Goal: Task Accomplishment & Management: Use online tool/utility

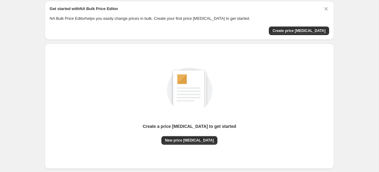
scroll to position [32, 0]
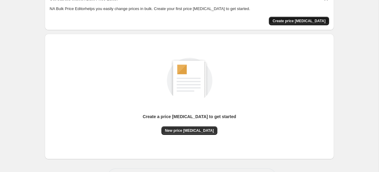
click at [303, 20] on span "Create price [MEDICAL_DATA]" at bounding box center [299, 21] width 53 height 5
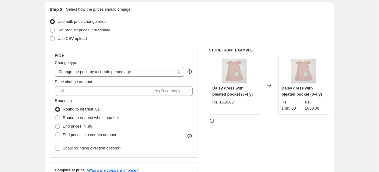
scroll to position [96, 0]
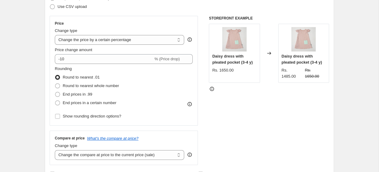
click at [268, 131] on div "STOREFRONT EXAMPLE [PERSON_NAME] dress with pleated pocket (3-4 y) Rs. 1650.00 …" at bounding box center [269, 90] width 120 height 149
click at [55, 35] on select "Change the price to a certain amount Change the price by a certain amount Chang…" at bounding box center [119, 40] width 129 height 10
select select "to"
click option "Change the price to a certain amount" at bounding box center [0, 0] width 0 height 0
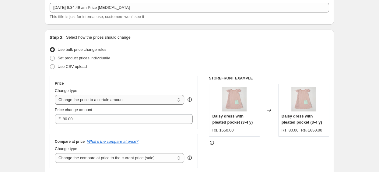
scroll to position [64, 0]
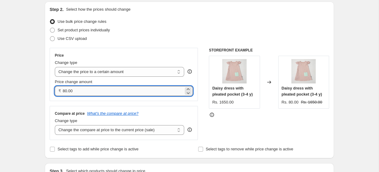
click at [86, 91] on input "80.00" at bounding box center [123, 91] width 121 height 10
drag, startPoint x: 91, startPoint y: 93, endPoint x: 9, endPoint y: 86, distance: 81.6
click at [63, 86] on input "80.00" at bounding box center [123, 91] width 121 height 10
type input "2150.00"
click at [248, 123] on div "STOREFRONT EXAMPLE Daisy dress with pleated pocket (3-4 y) Rs. 1650.00 Changed …" at bounding box center [269, 94] width 120 height 92
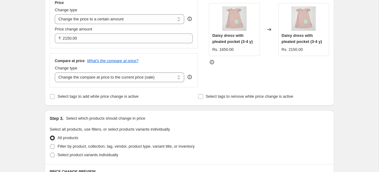
scroll to position [129, 0]
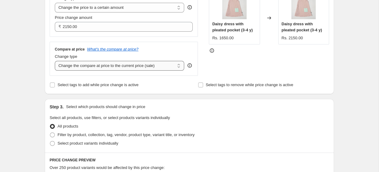
click at [55, 61] on select "Change the compare at price to the current price (sale) Change the compare at p…" at bounding box center [119, 66] width 129 height 10
select select "to"
click option "Change the compare at price to a certain amount" at bounding box center [0, 0] width 0 height 0
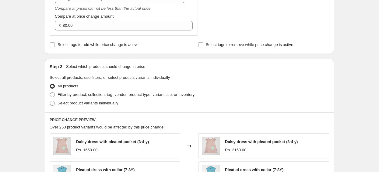
scroll to position [182, 0]
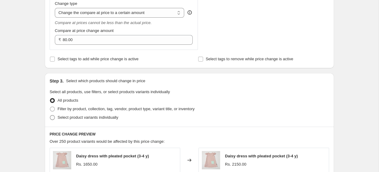
click at [50, 119] on span at bounding box center [52, 117] width 5 height 5
click at [50, 115] on input "Select product variants individually" at bounding box center [50, 115] width 0 height 0
radio input "true"
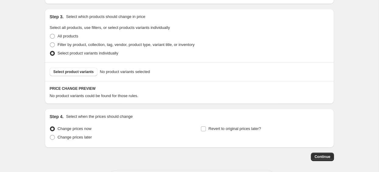
scroll to position [213, 0]
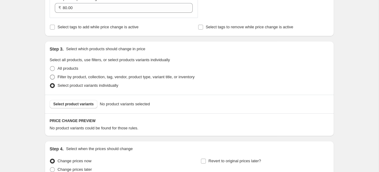
click at [53, 79] on span at bounding box center [52, 77] width 5 height 5
click at [50, 75] on input "Filter by product, collection, tag, vendor, product type, variant title, or inv…" at bounding box center [50, 75] width 0 height 0
radio input "true"
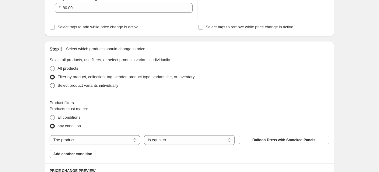
scroll to position [246, 0]
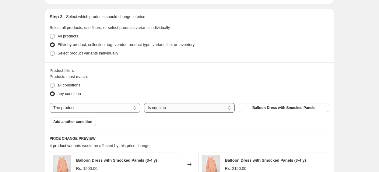
click at [144, 103] on select "Is equal to Is not equal to" at bounding box center [189, 108] width 90 height 10
click at [196, 110] on select "Is equal to Is not equal to" at bounding box center [189, 108] width 90 height 10
click at [50, 103] on select "The product The product's collection The product's tag The product's vendor The…" at bounding box center [95, 108] width 90 height 10
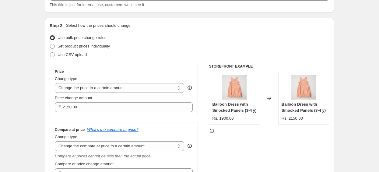
scroll to position [64, 0]
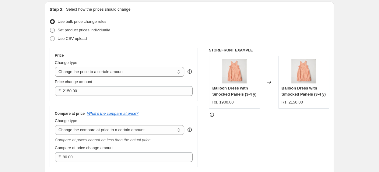
click at [53, 30] on span at bounding box center [52, 30] width 5 height 5
click at [50, 28] on input "Set product prices individually" at bounding box center [50, 28] width 0 height 0
radio input "true"
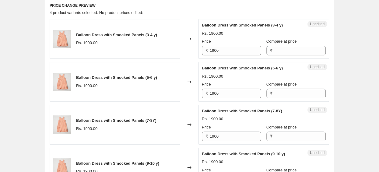
scroll to position [257, 0]
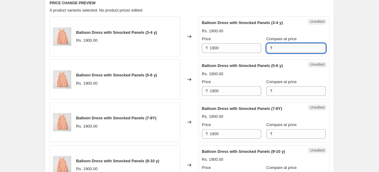
click at [276, 48] on input "Compare at price" at bounding box center [299, 48] width 51 height 10
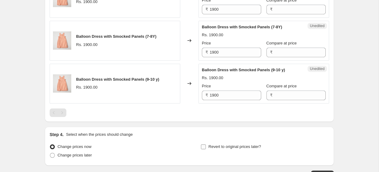
scroll to position [221, 0]
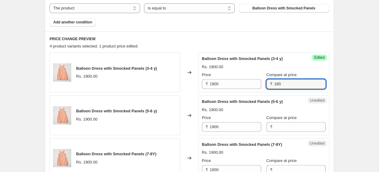
type input "1800"
drag, startPoint x: 288, startPoint y: 82, endPoint x: 238, endPoint y: 86, distance: 50.4
click at [274, 86] on input "1800" at bounding box center [299, 84] width 51 height 10
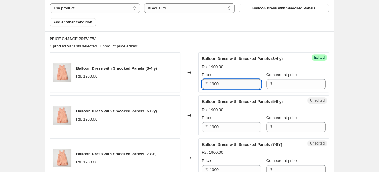
drag, startPoint x: 242, startPoint y: 84, endPoint x: 65, endPoint y: 80, distance: 177.0
click at [210, 80] on input "1900" at bounding box center [235, 84] width 51 height 10
type input "1800"
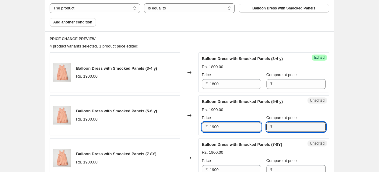
click at [210, 131] on input "1900" at bounding box center [235, 127] width 51 height 10
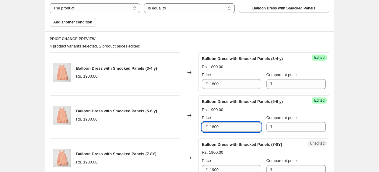
type input "1800"
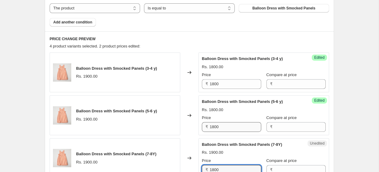
type input "1800"
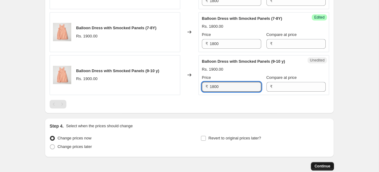
type input "1800"
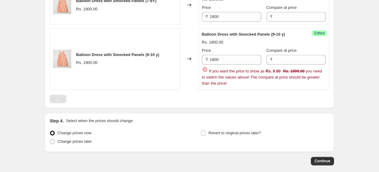
scroll to position [403, 0]
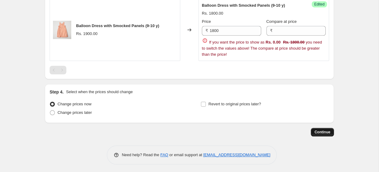
click at [326, 130] on span "Continue" at bounding box center [323, 132] width 16 height 5
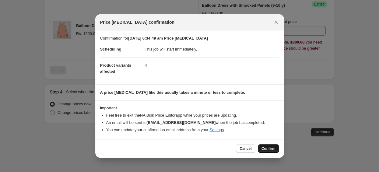
click at [277, 146] on button "Confirm" at bounding box center [268, 148] width 21 height 9
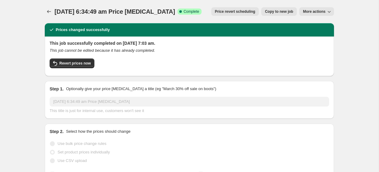
drag, startPoint x: 125, startPoint y: 44, endPoint x: 184, endPoint y: 44, distance: 59.1
click at [184, 44] on h2 "This job successfully completed on 23 September 2025 at 7:03 am." at bounding box center [190, 43] width 280 height 6
click at [182, 56] on div "This job successfully completed on 23 September 2025 at 7:03 am. This job canno…" at bounding box center [190, 55] width 280 height 31
drag, startPoint x: 91, startPoint y: 48, endPoint x: 144, endPoint y: 52, distance: 53.4
click at [144, 52] on icon "This job cannot be edited because it has already completed." at bounding box center [102, 50] width 105 height 5
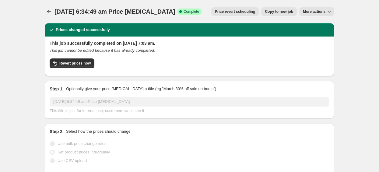
click at [153, 69] on div "Revert prices now" at bounding box center [190, 64] width 280 height 13
click at [275, 9] on button "Copy to new job" at bounding box center [279, 11] width 36 height 9
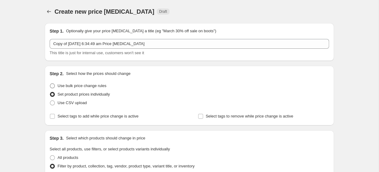
click at [52, 87] on span at bounding box center [52, 85] width 5 height 5
click at [50, 84] on input "Use bulk price change rules" at bounding box center [50, 83] width 0 height 0
radio input "true"
select select "to"
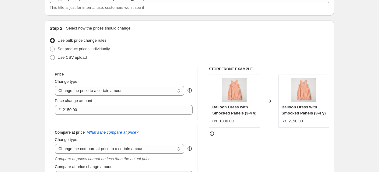
scroll to position [64, 0]
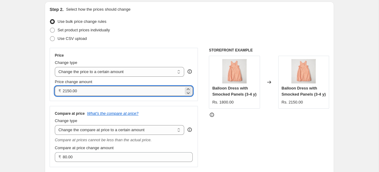
drag, startPoint x: 104, startPoint y: 93, endPoint x: -29, endPoint y: 93, distance: 132.5
click at [63, 93] on input "2150.00" at bounding box center [123, 91] width 121 height 10
type input "1800.00"
click at [248, 130] on div "STOREFRONT EXAMPLE Balloon Dress with Smocked Panels (3-4 y) Rs. 1800.00 Change…" at bounding box center [269, 107] width 120 height 119
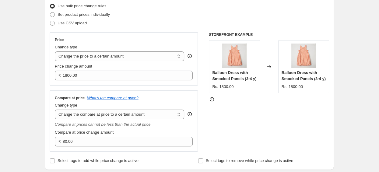
scroll to position [96, 0]
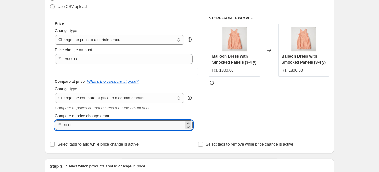
drag, startPoint x: 91, startPoint y: 129, endPoint x: -31, endPoint y: 127, distance: 122.4
click at [63, 127] on input "80.00" at bounding box center [123, 125] width 121 height 10
type input "0.00"
click at [237, 118] on div "STOREFRONT EXAMPLE Balloon Dress with Smocked Panels (3-4 y) Rs. 1800.00 Change…" at bounding box center [269, 75] width 120 height 119
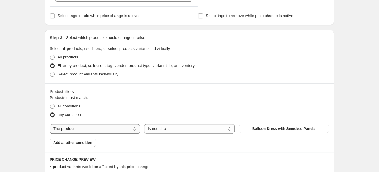
scroll to position [225, 0]
click at [50, 124] on select "The product The product's collection The product's tag The product's vendor The…" at bounding box center [95, 129] width 90 height 10
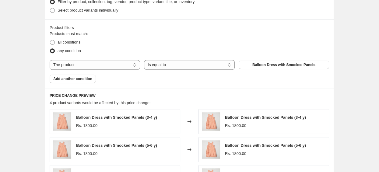
scroll to position [289, 0]
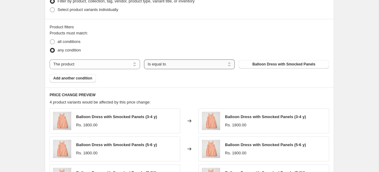
click at [144, 59] on select "Is equal to Is not equal to" at bounding box center [189, 64] width 90 height 10
click option "Is equal to" at bounding box center [0, 0] width 0 height 0
click at [297, 70] on div "Products must match: all conditions any condition The product The product's col…" at bounding box center [190, 56] width 280 height 52
click at [291, 65] on span "Balloon Dress with Smocked Panels" at bounding box center [283, 64] width 63 height 5
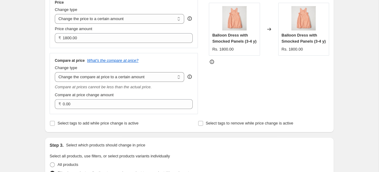
scroll to position [161, 0]
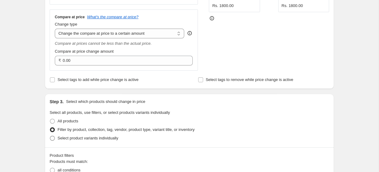
click at [52, 140] on span at bounding box center [52, 138] width 5 height 5
click at [50, 136] on input "Select product variants individually" at bounding box center [50, 136] width 0 height 0
radio input "true"
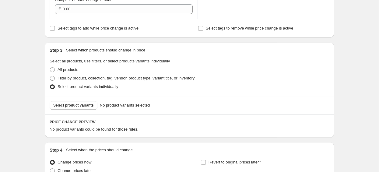
scroll to position [225, 0]
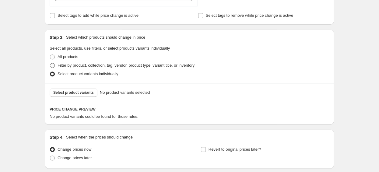
click at [51, 65] on span at bounding box center [52, 65] width 5 height 5
click at [50, 63] on input "Filter by product, collection, tag, vendor, product type, variant title, or inv…" at bounding box center [50, 63] width 0 height 0
radio input "true"
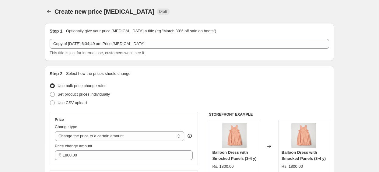
scroll to position [0, 0]
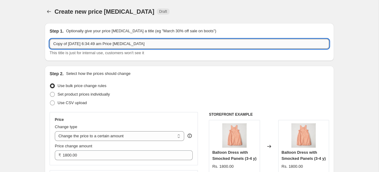
drag, startPoint x: 57, startPoint y: 40, endPoint x: -83, endPoint y: 34, distance: 139.6
click at [50, 39] on input "Copy of 23 Sept 2025, 6:34:49 am Price change job" at bounding box center [190, 44] width 280 height 10
click at [91, 44] on input "GST reduction from 12 to 5%" at bounding box center [190, 44] width 280 height 10
type input "GST reduction from 12% to 5%"
click at [151, 84] on div "Use bulk price change rules" at bounding box center [190, 86] width 280 height 9
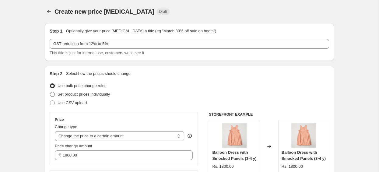
click at [51, 94] on span at bounding box center [52, 94] width 5 height 5
click at [50, 92] on input "Set product prices individually" at bounding box center [50, 92] width 0 height 0
radio input "true"
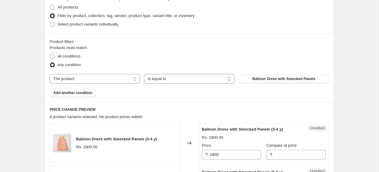
scroll to position [161, 0]
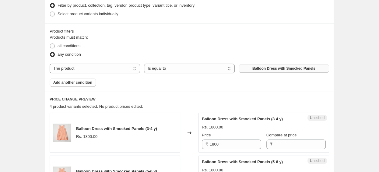
click at [290, 69] on span "Balloon Dress with Smocked Panels" at bounding box center [283, 68] width 63 height 5
click at [77, 83] on span "Add another condition" at bounding box center [72, 82] width 39 height 5
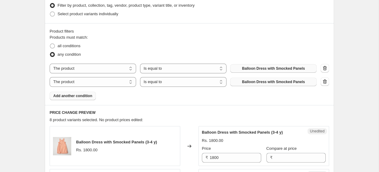
click at [273, 85] on button "Balloon Dress with Smocked Panels" at bounding box center [273, 82] width 86 height 9
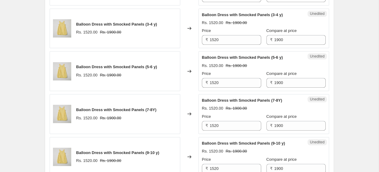
scroll to position [322, 0]
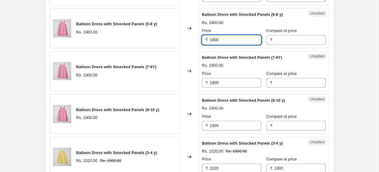
click at [210, 37] on input "1900" at bounding box center [235, 40] width 51 height 10
type input "1800"
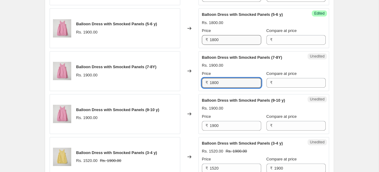
type input "1800"
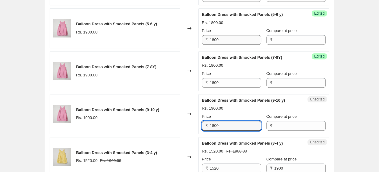
type input "1800"
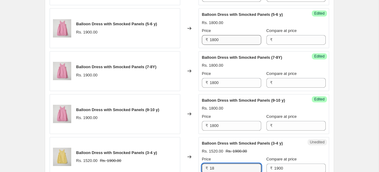
type input "1"
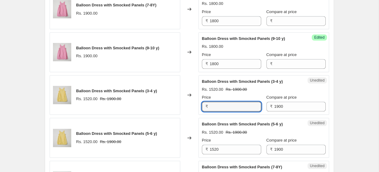
scroll to position [418, 0]
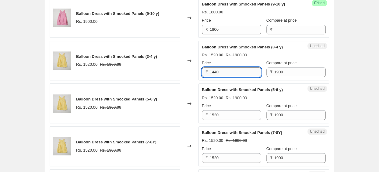
type input "1440"
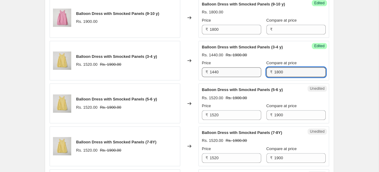
type input "1800"
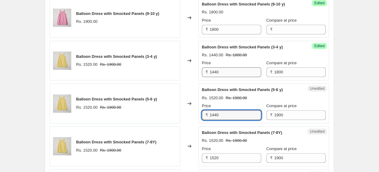
type input "1440"
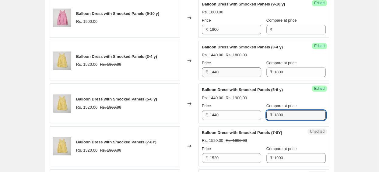
type input "1800"
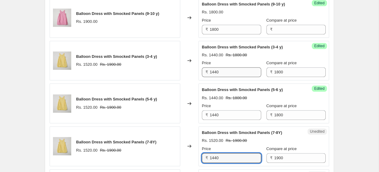
type input "1440"
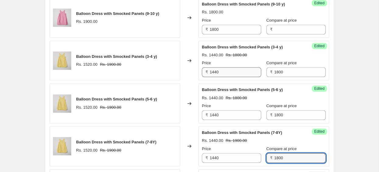
type input "1800"
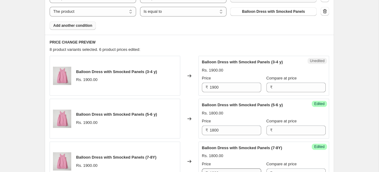
scroll to position [210, 0]
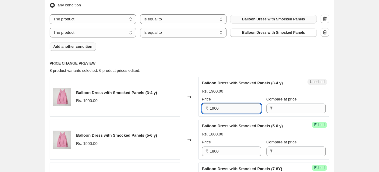
drag, startPoint x: 228, startPoint y: 108, endPoint x: 188, endPoint y: 110, distance: 39.9
click at [210, 110] on input "1900" at bounding box center [235, 109] width 51 height 10
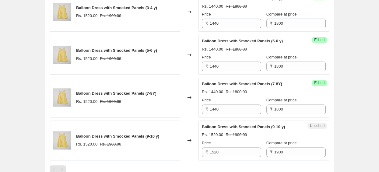
scroll to position [467, 0]
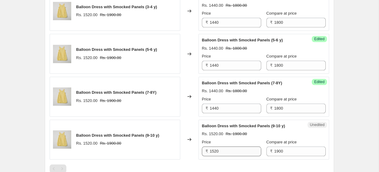
type input "1800"
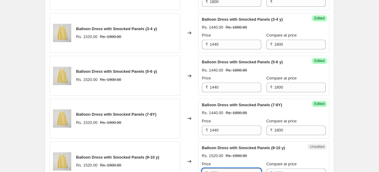
drag, startPoint x: 233, startPoint y: 148, endPoint x: 119, endPoint y: 159, distance: 115.1
click at [210, 168] on input "1520" at bounding box center [235, 173] width 51 height 10
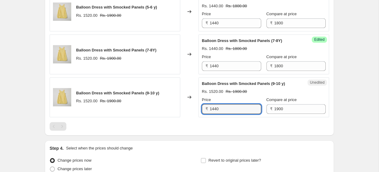
type input "1440"
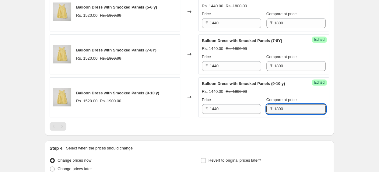
scroll to position [588, 0]
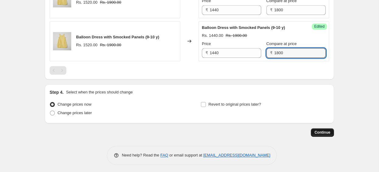
type input "1800"
click at [322, 129] on button "Continue" at bounding box center [322, 132] width 23 height 9
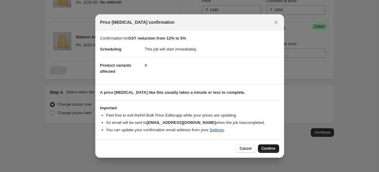
click at [266, 147] on button "Confirm" at bounding box center [268, 148] width 21 height 9
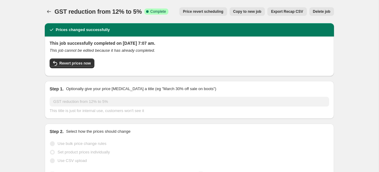
click at [260, 9] on button "Copy to new job" at bounding box center [248, 11] width 36 height 9
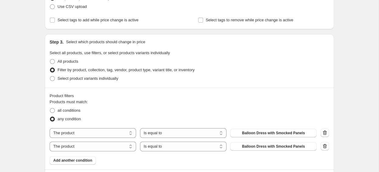
scroll to position [129, 0]
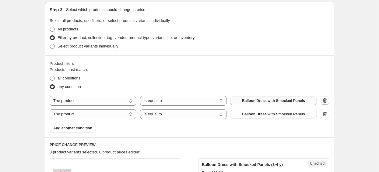
click at [277, 99] on span "Balloon Dress with Smocked Panels" at bounding box center [273, 100] width 63 height 5
click at [259, 115] on span "Balloon Dress with Smocked Panels" at bounding box center [273, 114] width 63 height 5
click at [61, 130] on span "Add another condition" at bounding box center [72, 128] width 39 height 5
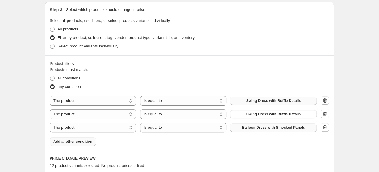
click at [264, 131] on button "Balloon Dress with Smocked Panels" at bounding box center [273, 127] width 86 height 9
click at [81, 142] on span "Add another condition" at bounding box center [72, 141] width 39 height 5
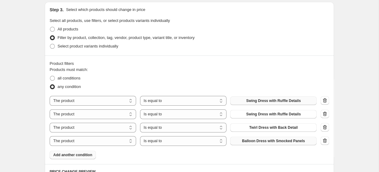
click at [277, 142] on span "Balloon Dress with Smocked Panels" at bounding box center [273, 141] width 63 height 5
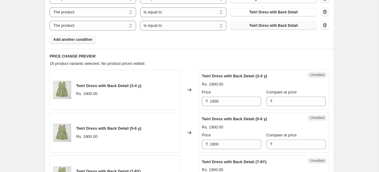
scroll to position [257, 0]
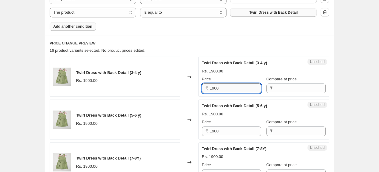
drag, startPoint x: 197, startPoint y: 88, endPoint x: 151, endPoint y: 91, distance: 45.5
click at [210, 91] on input "1900" at bounding box center [235, 88] width 51 height 10
type input "1800"
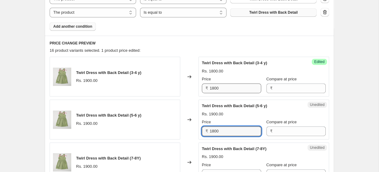
type input "1800"
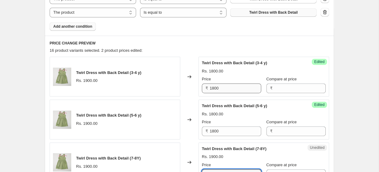
scroll to position [345, 0]
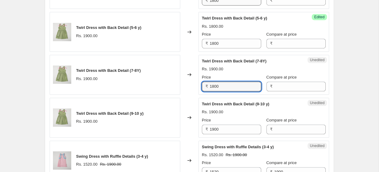
type input "1800"
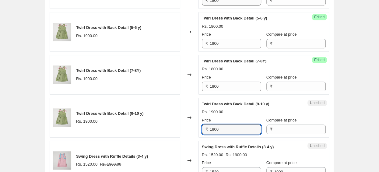
type input "1800"
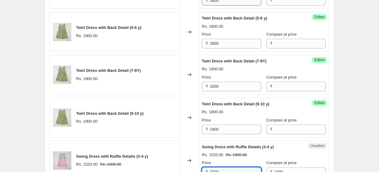
scroll to position [430, 0]
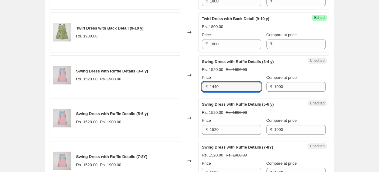
type input "1440"
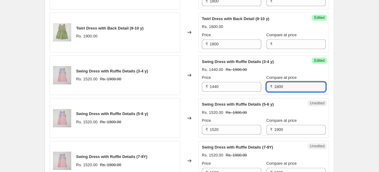
type input "1800"
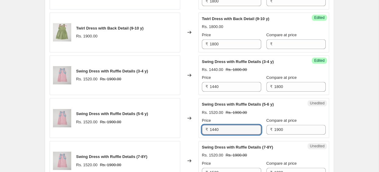
type input "1440"
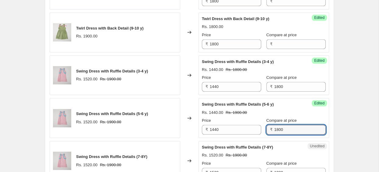
type input "1800"
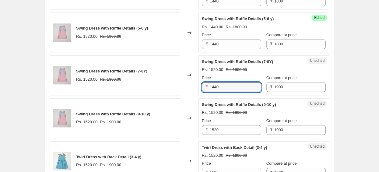
type input "1440"
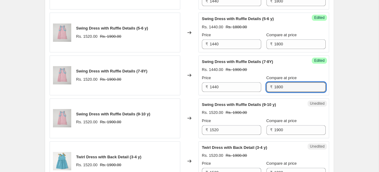
type input "1800"
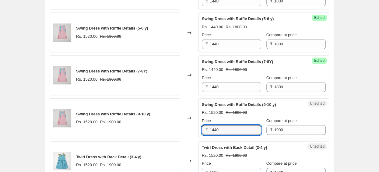
type input "1440"
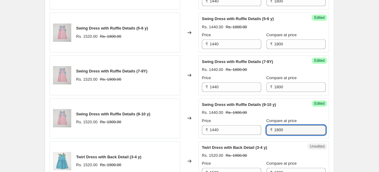
type input "1800"
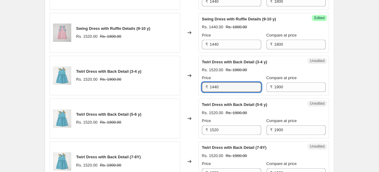
type input "1440"
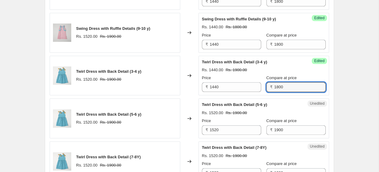
type input "1800"
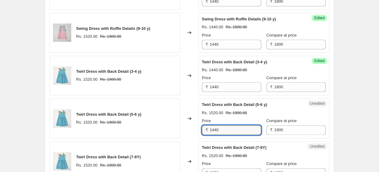
type input "1440"
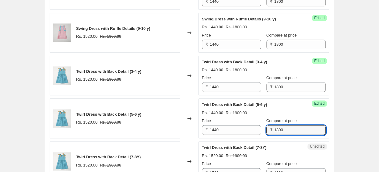
type input "1800"
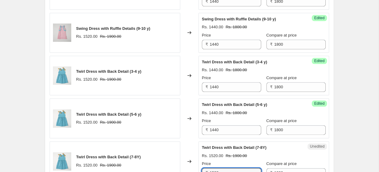
scroll to position [687, 0]
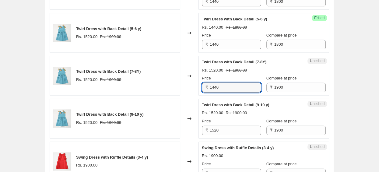
type input "1440"
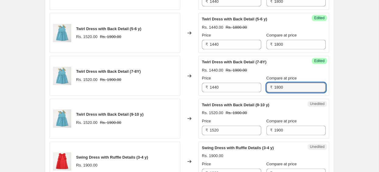
type input "1800"
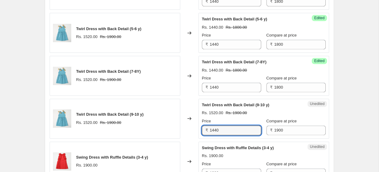
type input "1440"
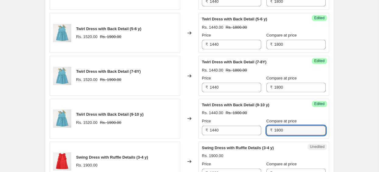
type input "1800"
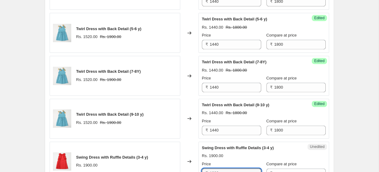
scroll to position [772, 0]
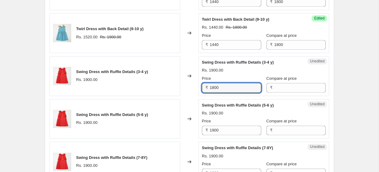
type input "1800"
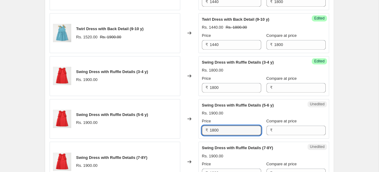
type input "1800"
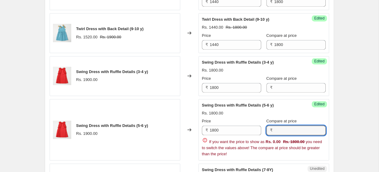
scroll to position [858, 0]
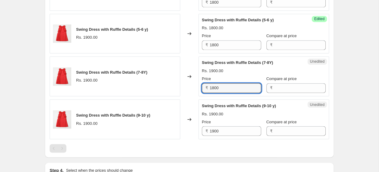
type input "1800"
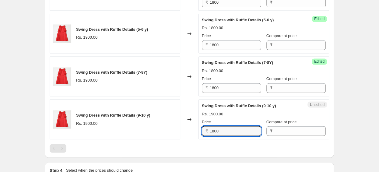
type input "1800"
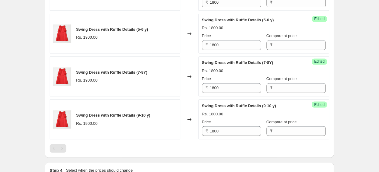
scroll to position [935, 0]
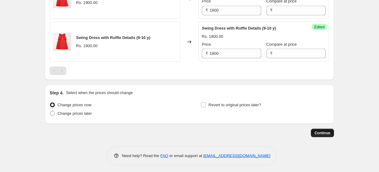
click at [325, 130] on span "Continue" at bounding box center [323, 132] width 16 height 5
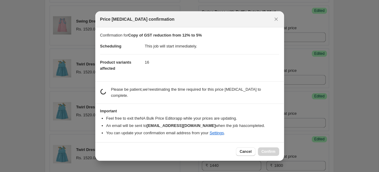
scroll to position [0, 0]
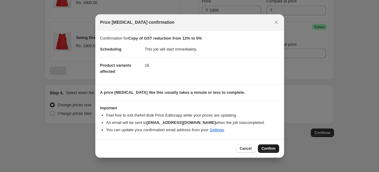
click at [267, 150] on span "Confirm" at bounding box center [269, 148] width 14 height 5
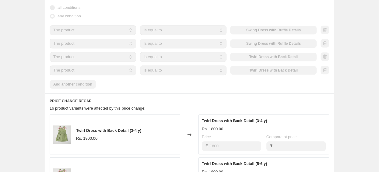
scroll to position [322, 0]
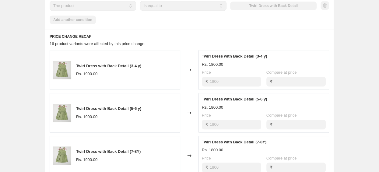
click at [110, 82] on div "Twirl Dress with Back Detail (3-4 y) Rs. 1900.00" at bounding box center [115, 70] width 131 height 40
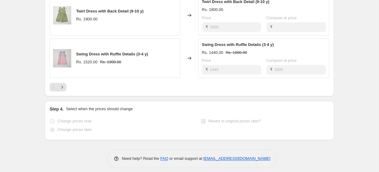
scroll to position [509, 0]
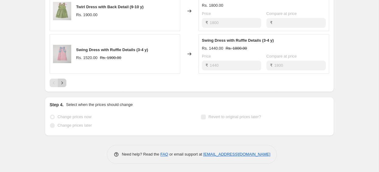
click at [63, 82] on icon "Next" at bounding box center [62, 83] width 6 height 6
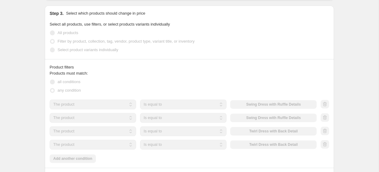
scroll to position [193, 0]
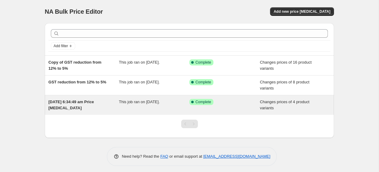
click at [86, 103] on span "23 Sept 2025, 6:34:49 am Price change job" at bounding box center [70, 105] width 45 height 11
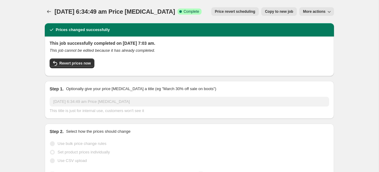
click at [123, 11] on span "23 Sept 2025, 6:34:49 am Price change job" at bounding box center [115, 11] width 121 height 7
click at [163, 12] on span "23 Sept 2025, 6:34:49 am Price change job" at bounding box center [115, 11] width 121 height 7
drag, startPoint x: 172, startPoint y: 12, endPoint x: 21, endPoint y: 15, distance: 151.1
click at [279, 10] on span "Copy to new job" at bounding box center [279, 11] width 28 height 5
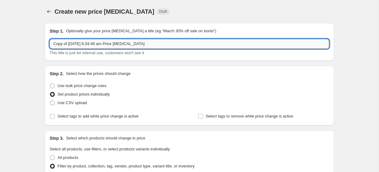
drag, startPoint x: 10, startPoint y: 46, endPoint x: -89, endPoint y: 38, distance: 99.0
click at [50, 39] on input "Copy of 23 Sept 2025, 6:34:49 am Price change job" at bounding box center [190, 44] width 280 height 10
type input "C"
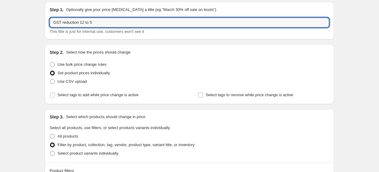
scroll to position [32, 0]
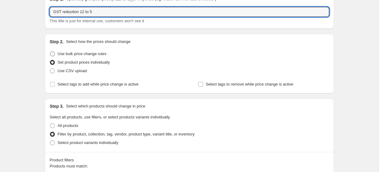
type input "GST reduction 12 to 5"
click at [54, 55] on span at bounding box center [52, 53] width 5 height 5
click at [50, 52] on input "Use bulk price change rules" at bounding box center [50, 51] width 0 height 0
radio input "true"
select select "to"
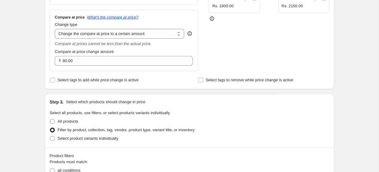
scroll to position [64, 0]
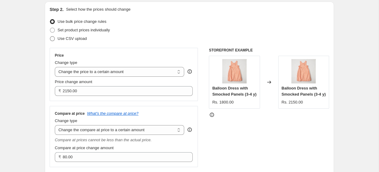
click at [54, 40] on span at bounding box center [52, 38] width 5 height 5
click at [50, 37] on input "Use CSV upload" at bounding box center [50, 36] width 0 height 0
radio input "true"
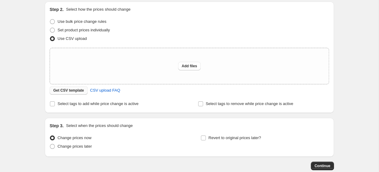
click at [68, 88] on button "Get CSV template" at bounding box center [69, 90] width 38 height 9
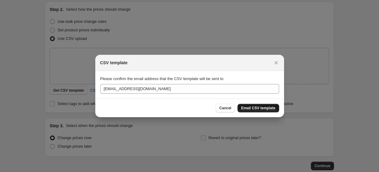
click at [270, 111] on button "Email CSV template" at bounding box center [259, 108] width 42 height 9
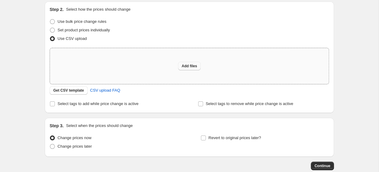
click at [188, 64] on button "Add files" at bounding box center [189, 66] width 23 height 9
type input "C:\fakepath\csv_template_user_60949(1).csv"
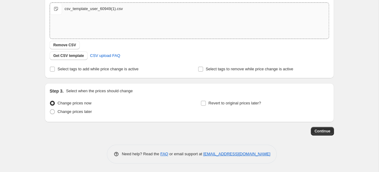
scroll to position [110, 0]
click at [320, 131] on span "Continue" at bounding box center [323, 131] width 16 height 5
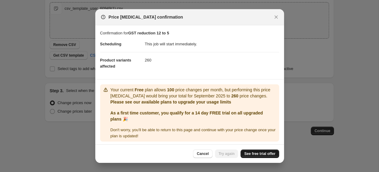
click at [264, 151] on link "See free trial offer" at bounding box center [260, 154] width 38 height 9
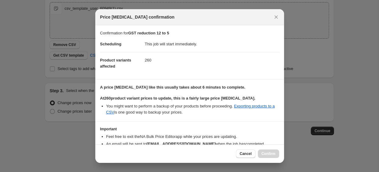
scroll to position [35, 0]
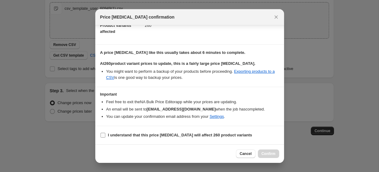
click at [103, 136] on input "I understand that this price change job will affect 260 product variants" at bounding box center [102, 135] width 5 height 5
checkbox input "true"
click at [276, 153] on button "Confirm" at bounding box center [268, 154] width 21 height 9
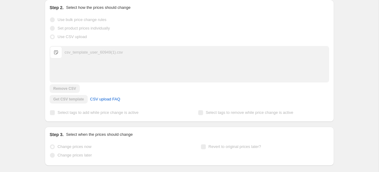
scroll to position [126, 0]
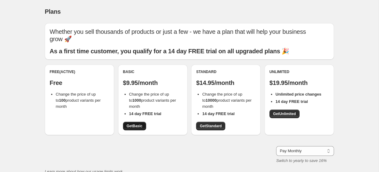
click at [134, 127] on span "Get Basic" at bounding box center [135, 126] width 16 height 5
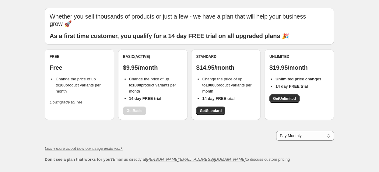
scroll to position [32, 0]
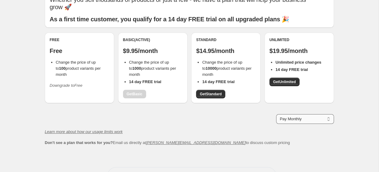
click at [276, 114] on select "Pay Monthly Pay Yearly (Save 16%)" at bounding box center [305, 119] width 58 height 10
click at [328, 118] on select "Pay Monthly Pay Yearly (Save 16%)" at bounding box center [305, 119] width 58 height 10
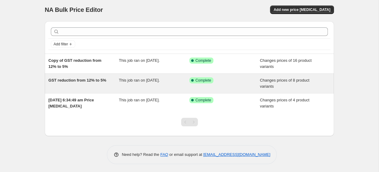
scroll to position [2, 0]
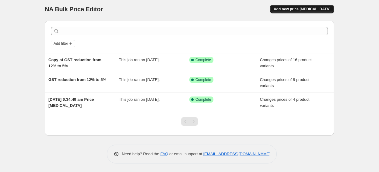
click at [309, 6] on button "Add new price change job" at bounding box center [302, 9] width 64 height 9
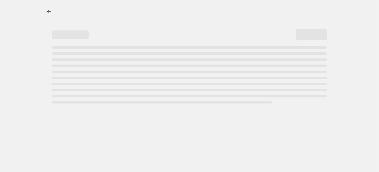
select select "percentage"
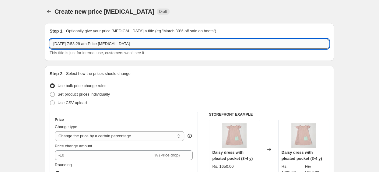
drag, startPoint x: 137, startPoint y: 46, endPoint x: -89, endPoint y: 44, distance: 225.7
click at [50, 44] on input "23 Sept 2025, 7:53:29 am Price change job" at bounding box center [190, 44] width 280 height 10
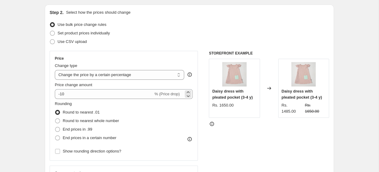
scroll to position [64, 0]
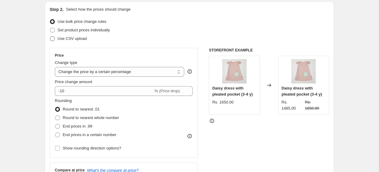
type input "GST reduction 12 to 5"
click at [54, 40] on span at bounding box center [52, 38] width 5 height 5
click at [50, 37] on input "Use CSV upload" at bounding box center [50, 36] width 0 height 0
radio input "true"
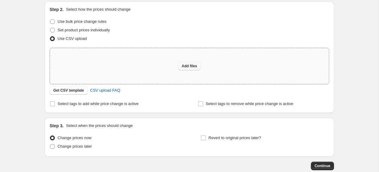
click at [185, 68] on span "Add files" at bounding box center [190, 66] width 16 height 5
type input "C:\fakepath\csv_template_user_60949(1).csv"
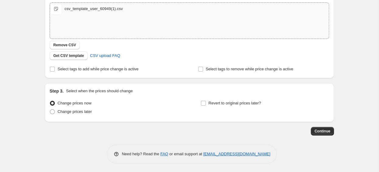
scroll to position [110, 0]
click at [322, 127] on button "Continue" at bounding box center [322, 131] width 23 height 9
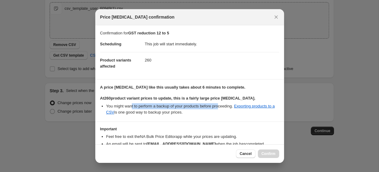
drag, startPoint x: 132, startPoint y: 106, endPoint x: 221, endPoint y: 107, distance: 88.3
click at [221, 107] on li "You might want to perform a backup of your products before proceeding. Exportin…" at bounding box center [192, 109] width 173 height 12
click at [213, 114] on li "You might want to perform a backup of your products before proceeding. Exportin…" at bounding box center [192, 109] width 173 height 12
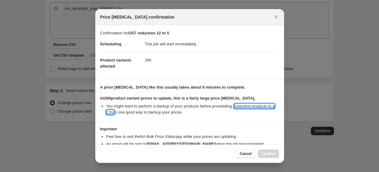
click at [260, 108] on link "Exporting products to a CSV" at bounding box center [190, 109] width 169 height 11
